Goal: Check status: Check status

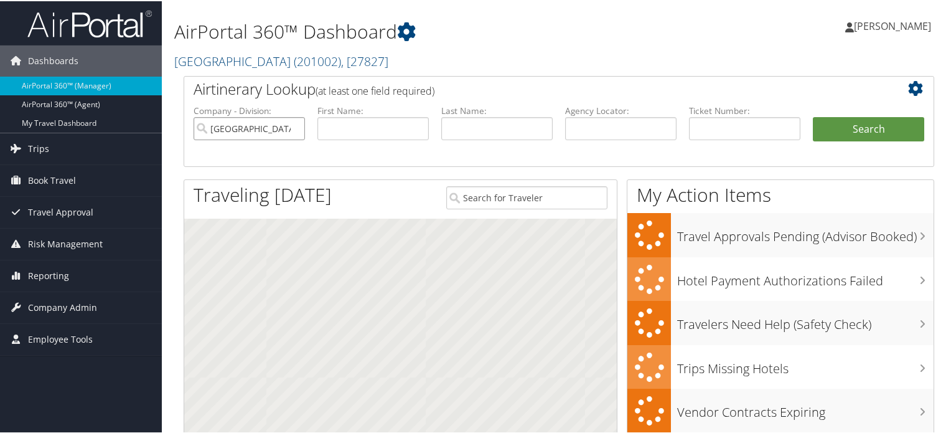
click at [293, 130] on input "Colgate University" at bounding box center [249, 127] width 111 height 23
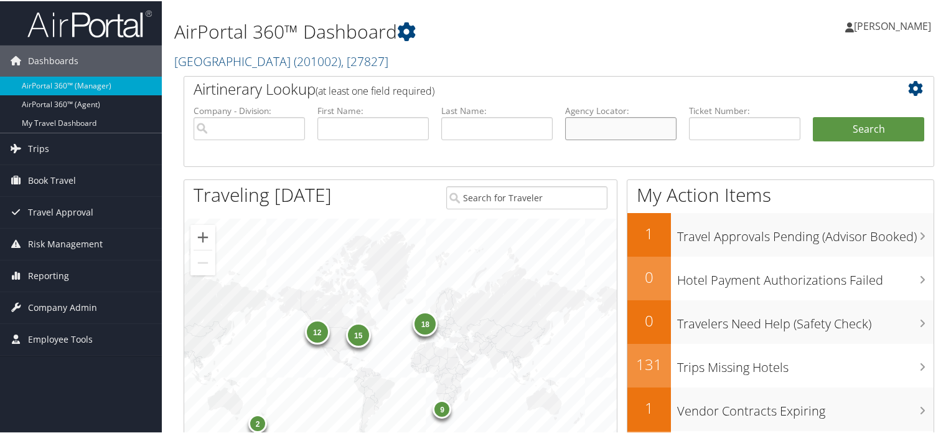
click at [631, 134] on input "text" at bounding box center [620, 127] width 111 height 23
paste input "DQ86T5"
type input "DQ86T5"
click at [873, 130] on button "Search" at bounding box center [868, 128] width 111 height 25
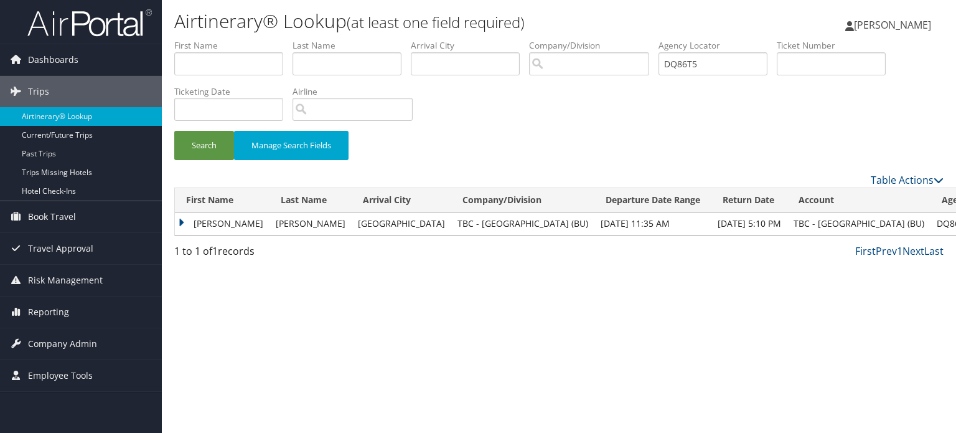
click at [224, 222] on td "[PERSON_NAME]" at bounding box center [222, 223] width 95 height 22
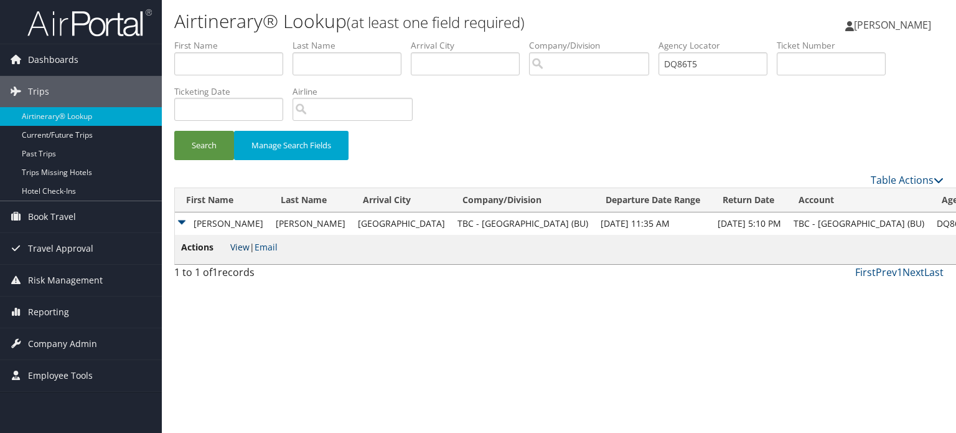
click at [243, 246] on link "View" at bounding box center [239, 247] width 19 height 12
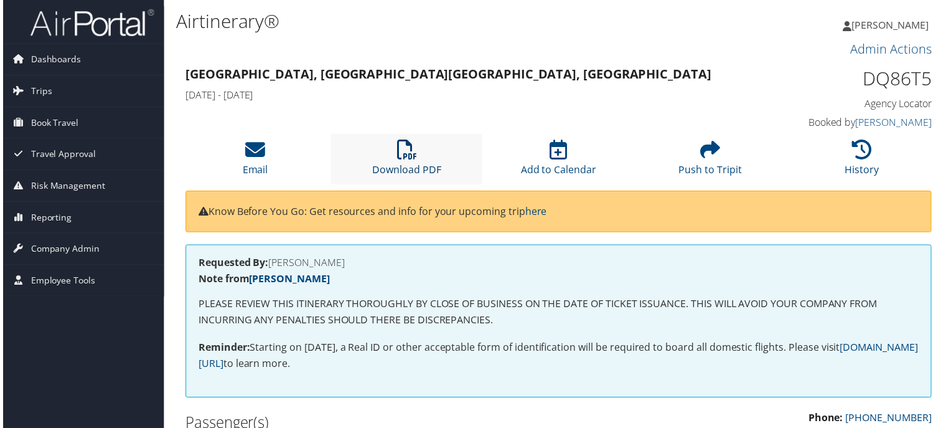
click at [401, 148] on icon at bounding box center [407, 151] width 20 height 20
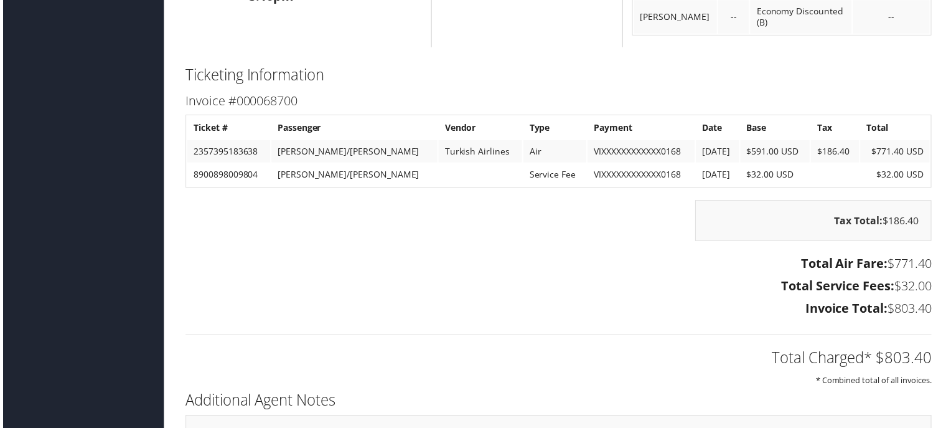
scroll to position [1245, 0]
